Goal: Find contact information

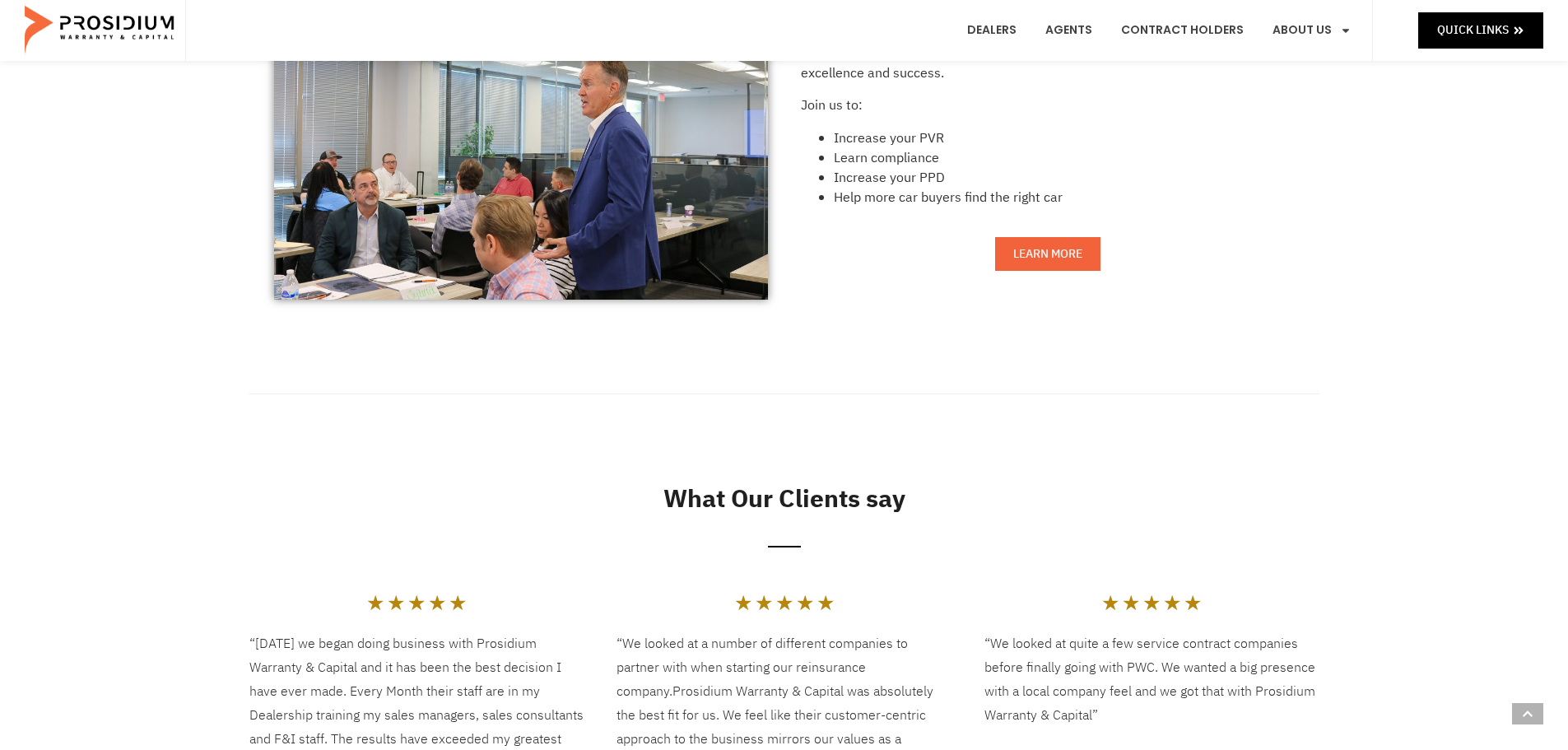
scroll to position [1811, 0]
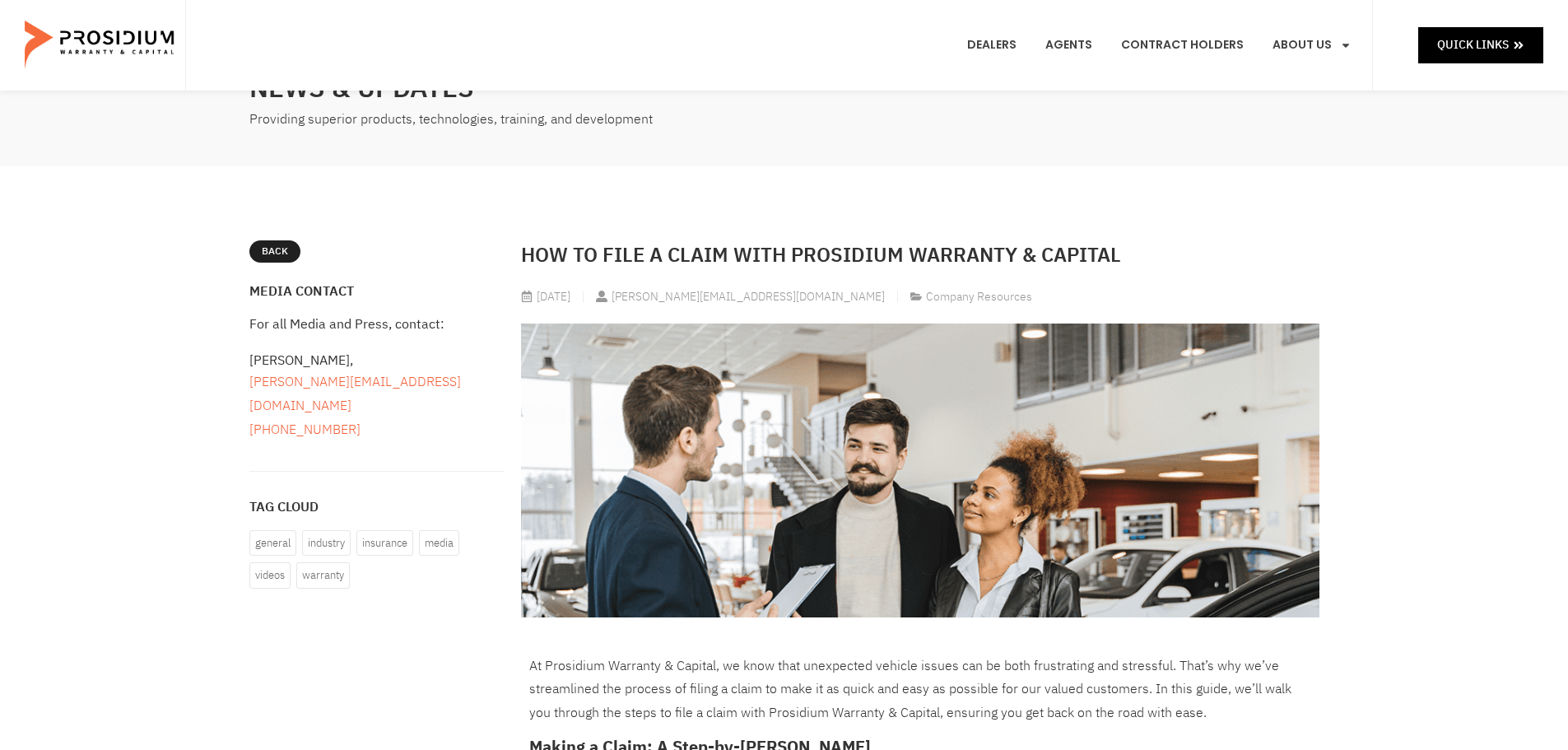
scroll to position [82, 0]
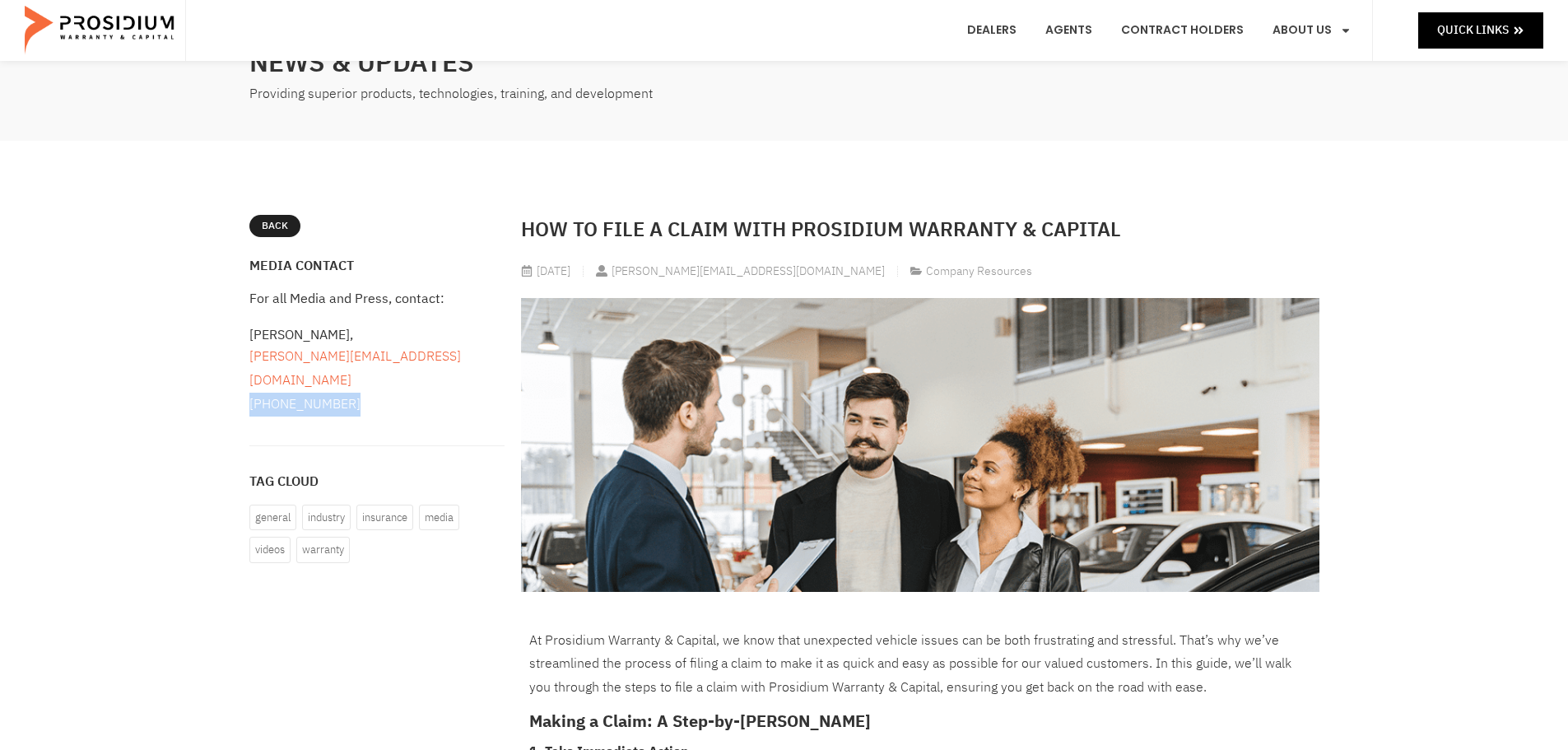
drag, startPoint x: 375, startPoint y: 394, endPoint x: 248, endPoint y: 392, distance: 127.0
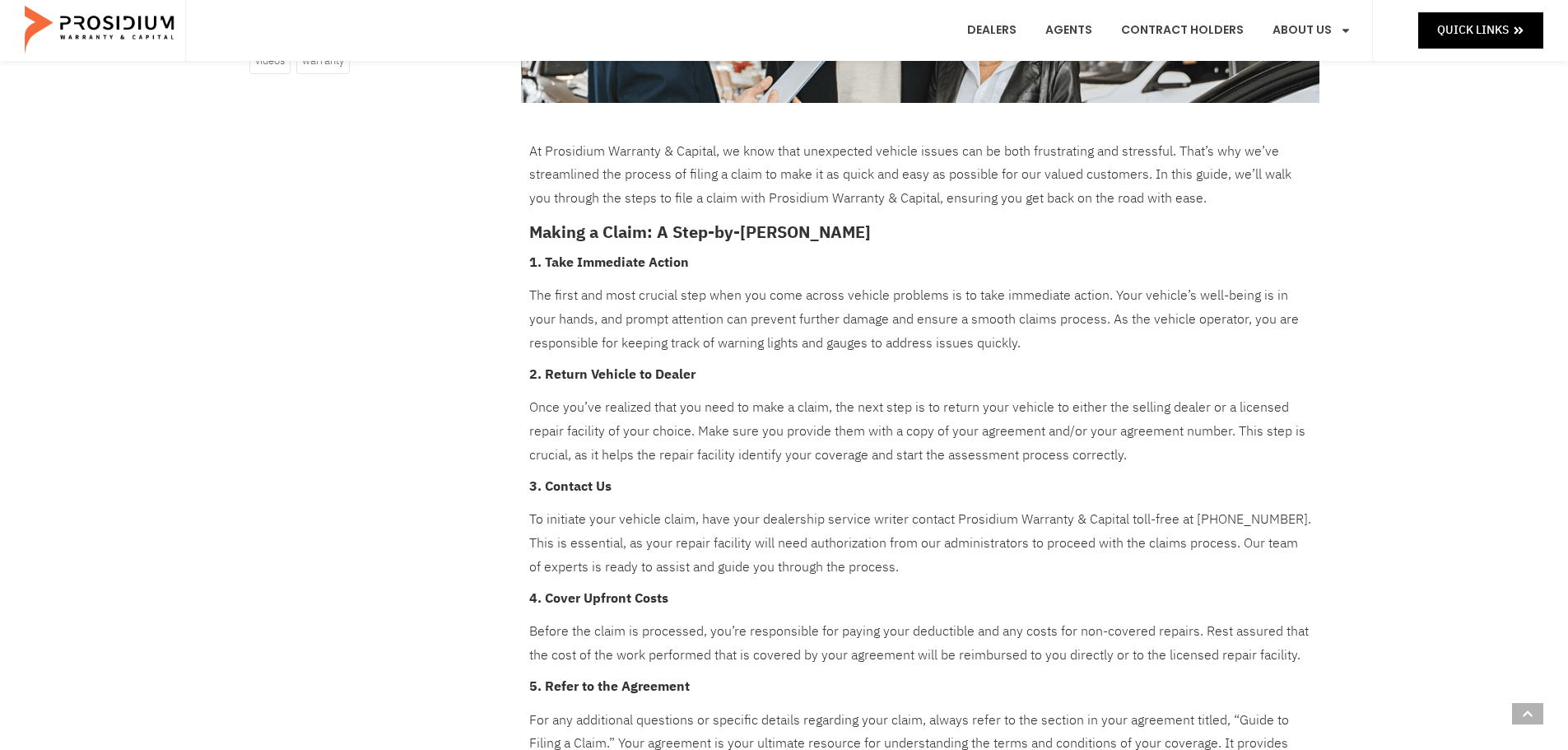
scroll to position [576, 0]
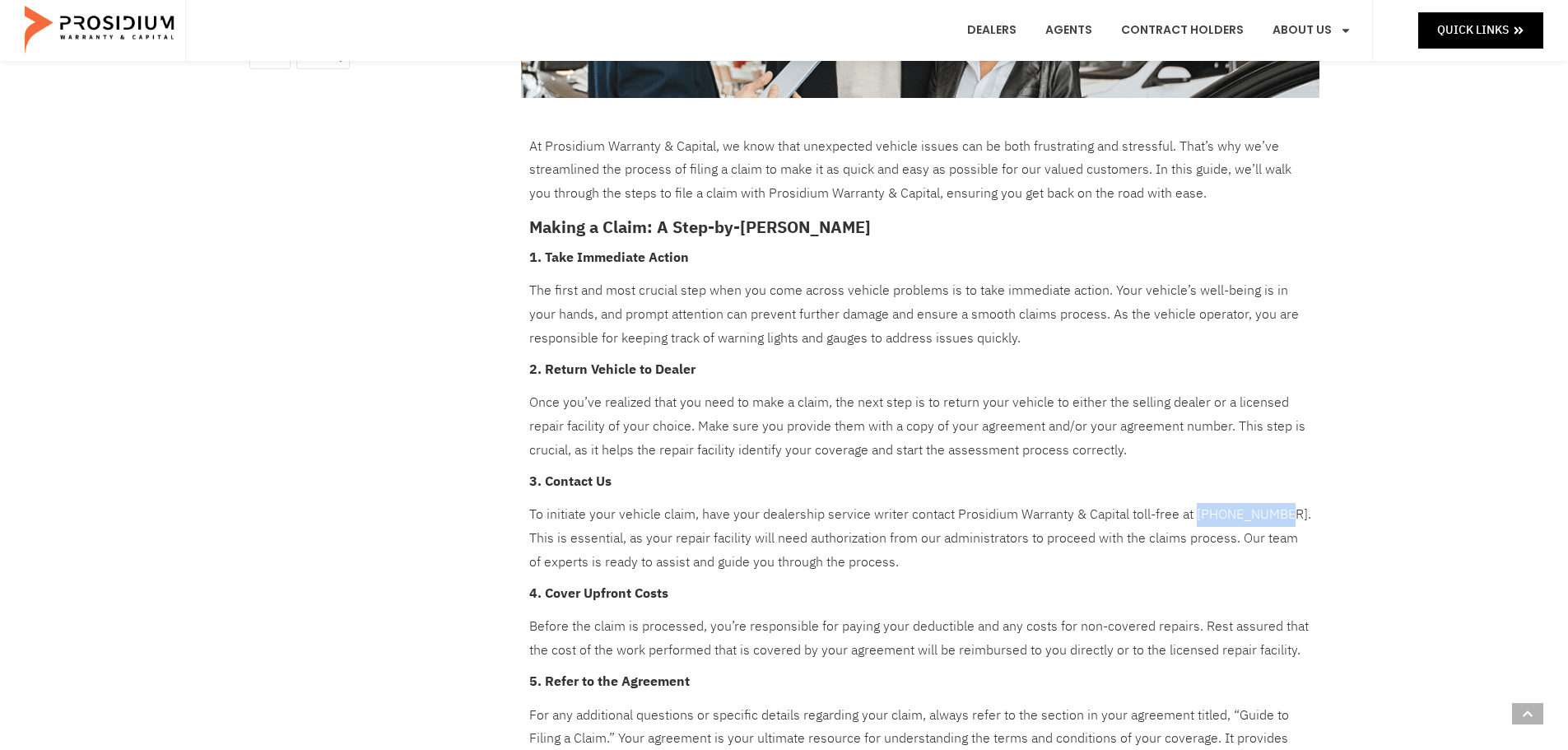
drag, startPoint x: 1278, startPoint y: 510, endPoint x: 1193, endPoint y: 508, distance: 85.0
click at [1193, 508] on p "To initiate your vehicle claim, have your dealership service writer contact Pro…" at bounding box center [920, 538] width 782 height 71
copy p "[PHONE_NUMBER]"
